Goal: Find specific page/section: Find specific page/section

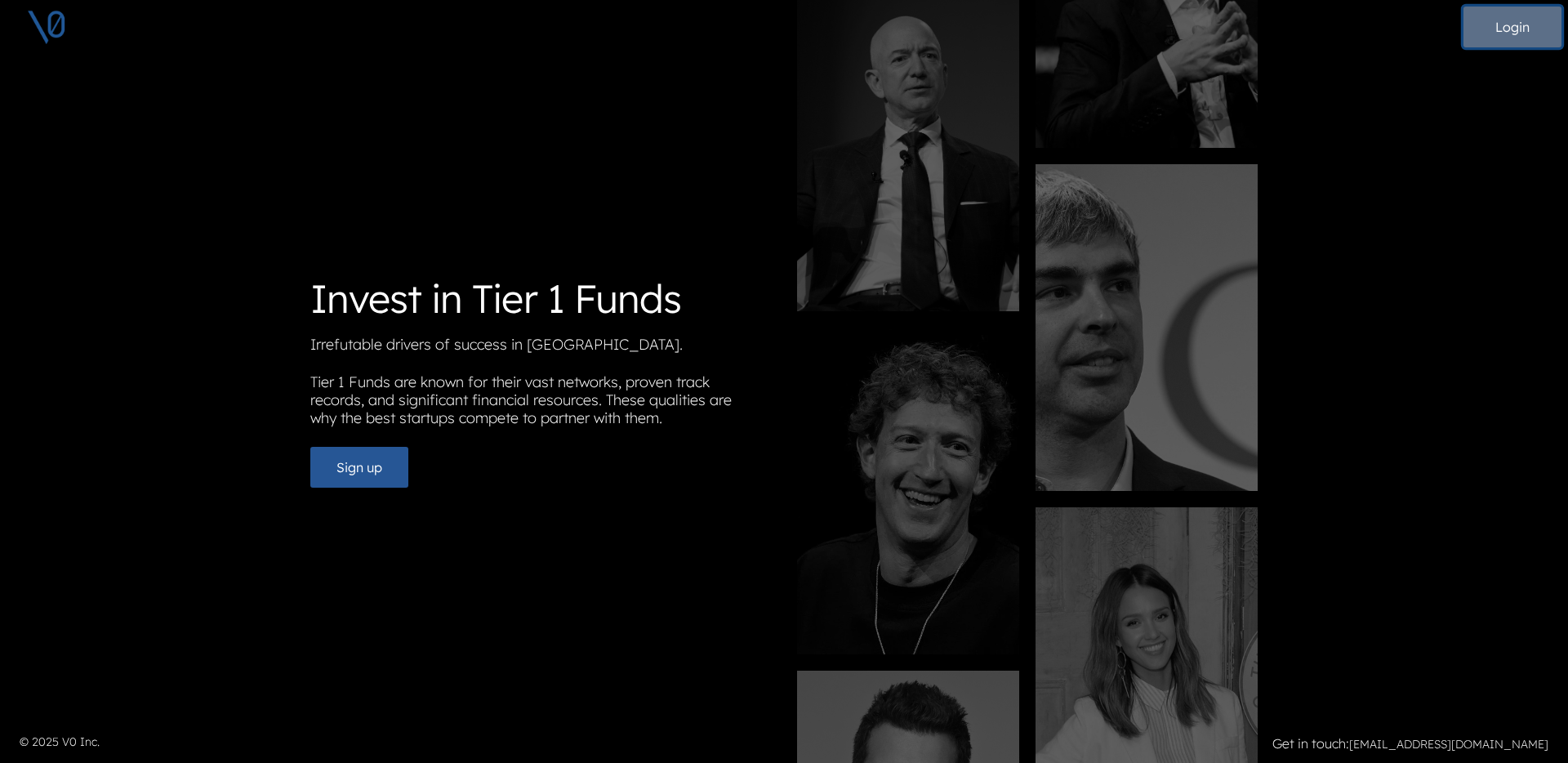
click at [1515, 28] on button "Login" at bounding box center [1512, 27] width 98 height 41
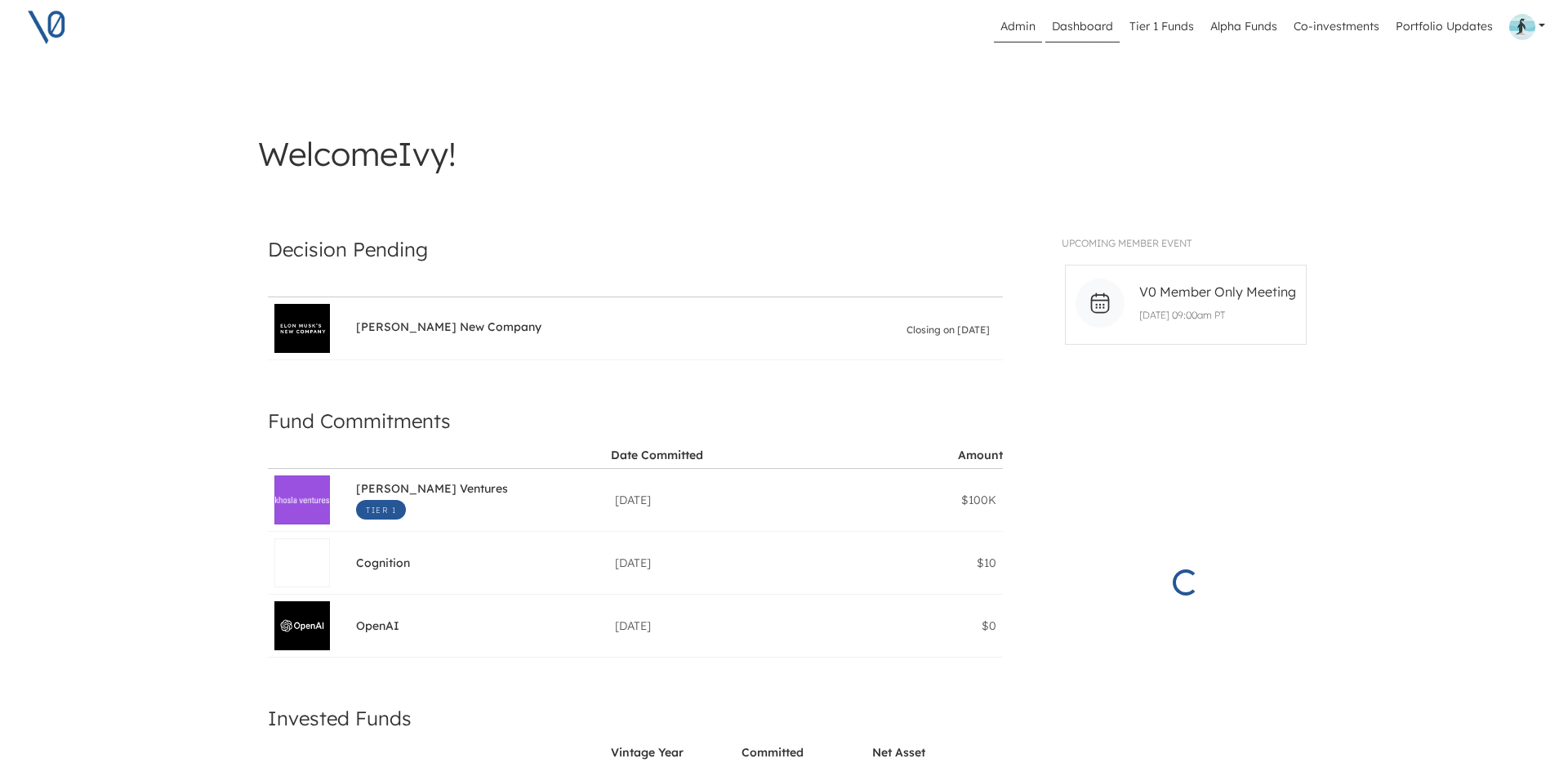
click at [1021, 26] on link "Admin" at bounding box center [1018, 27] width 48 height 31
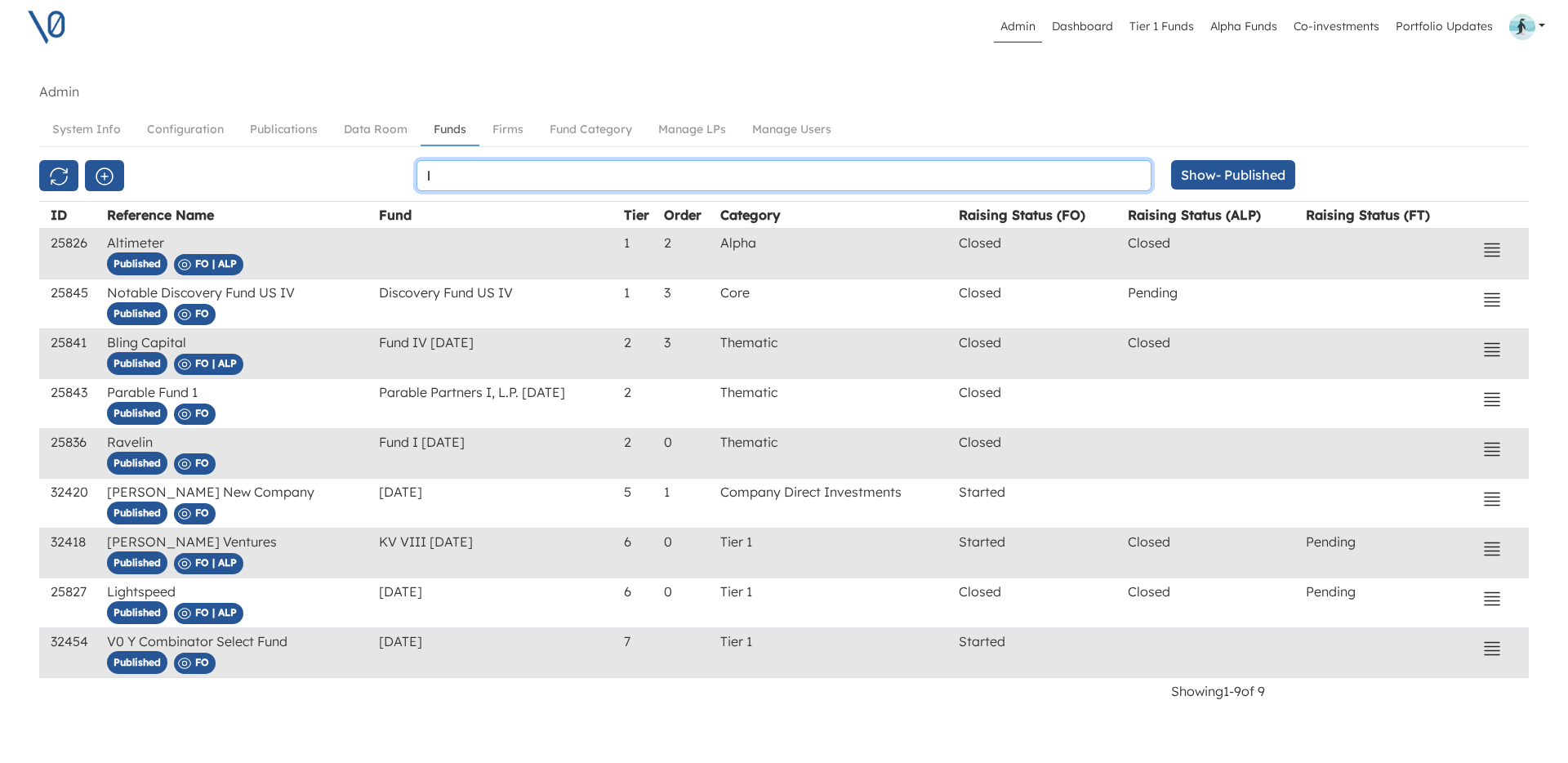
click at [632, 174] on input "l" at bounding box center [784, 176] width 735 height 31
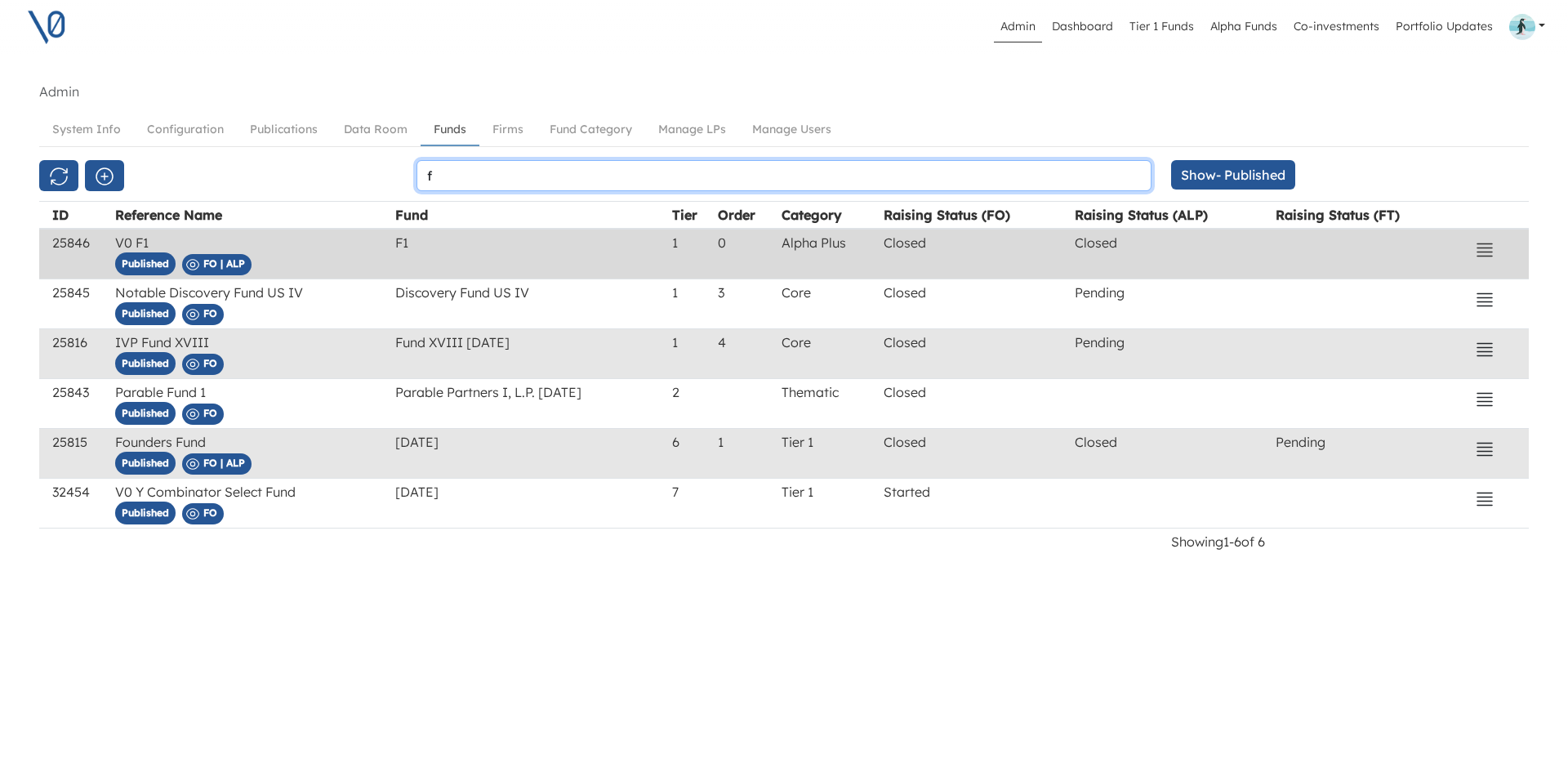
type input "f"
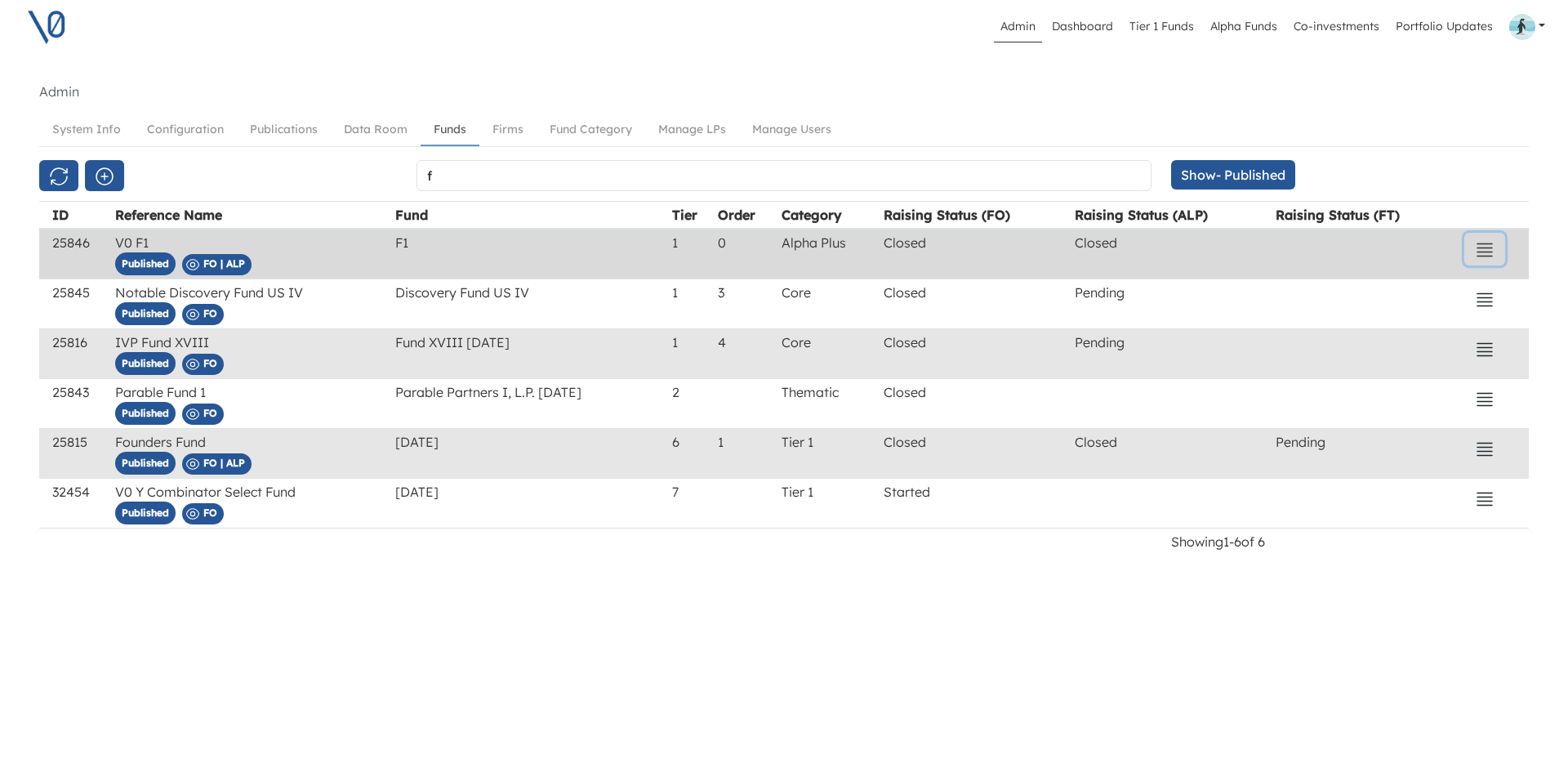
click at [1486, 245] on icon "button" at bounding box center [1485, 250] width 20 height 20
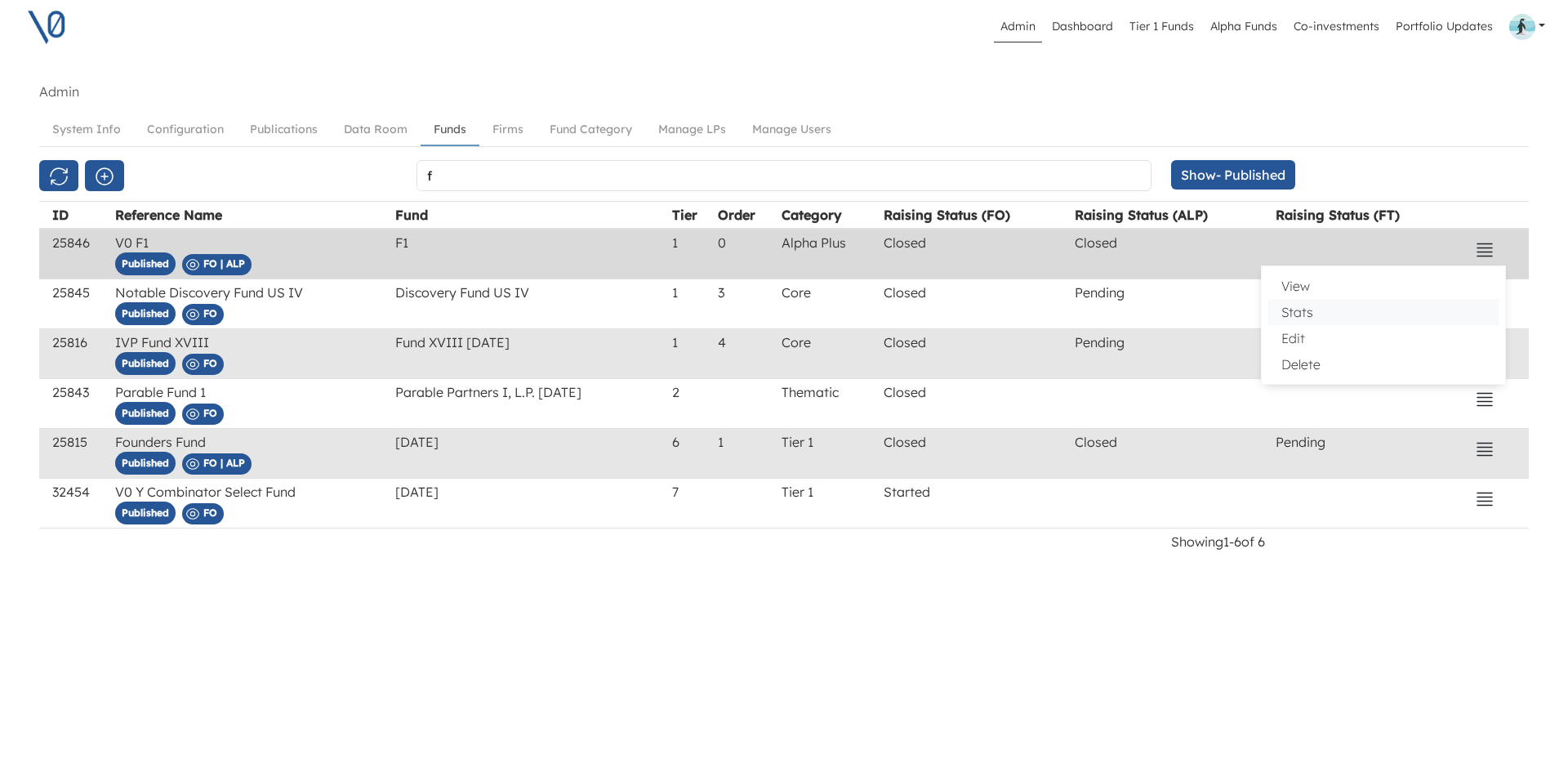
click at [1364, 301] on button "Stats" at bounding box center [1383, 312] width 231 height 27
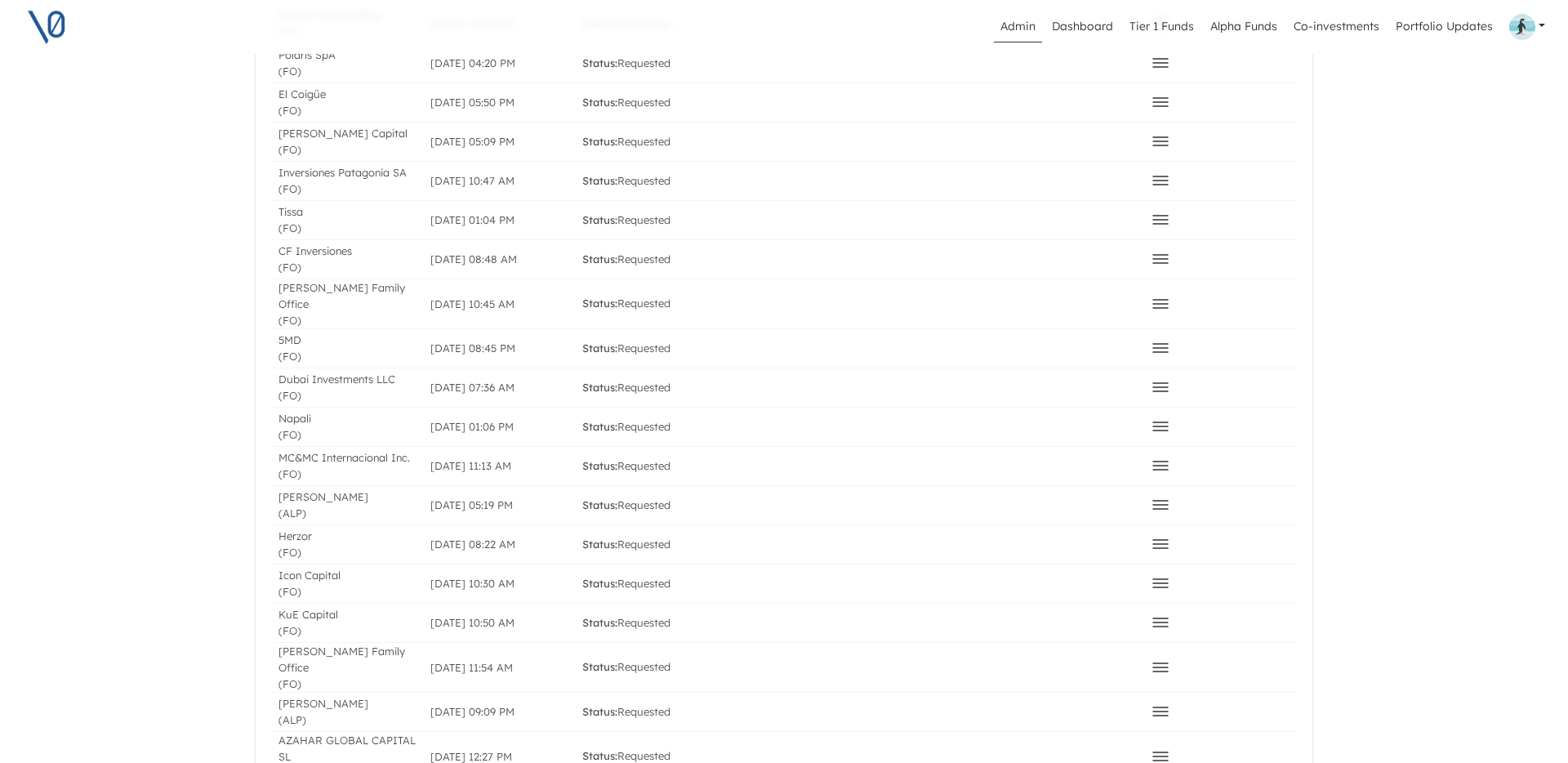
scroll to position [3517, 0]
